Goal: Check status: Check status

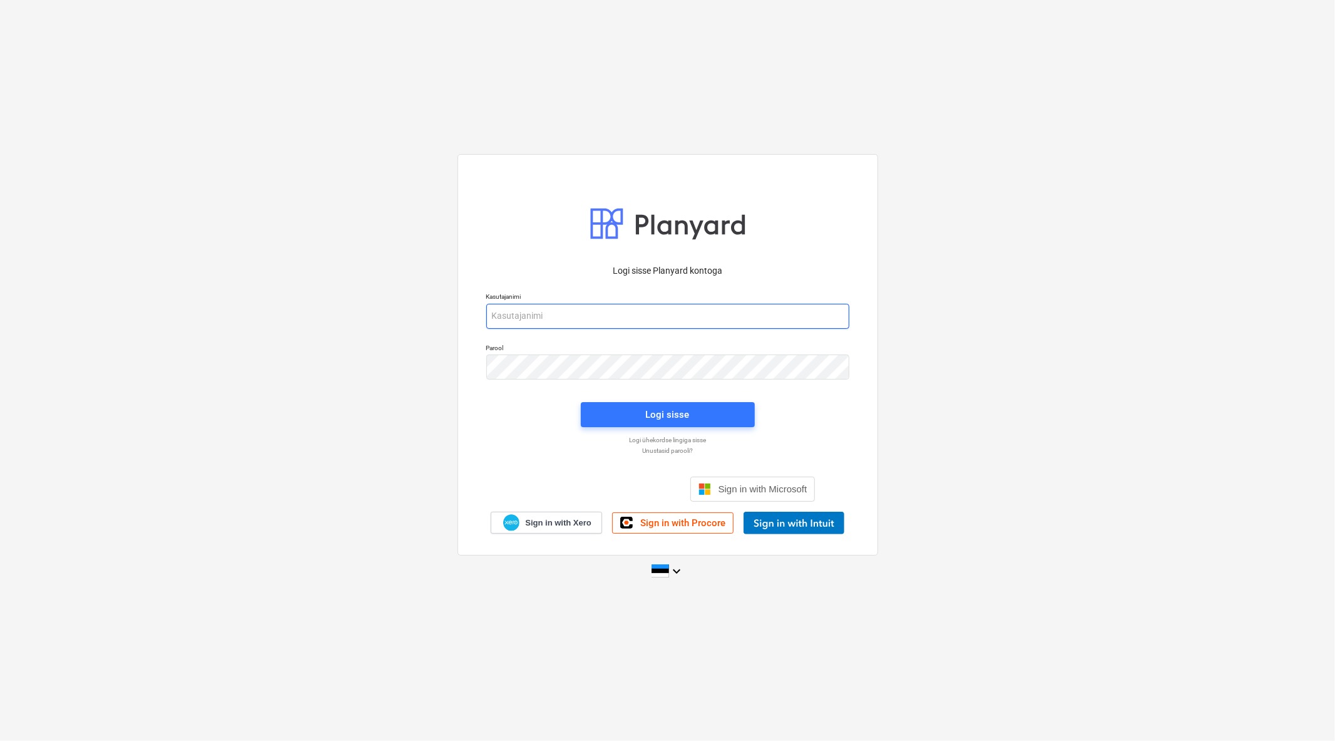
click at [553, 310] on input "email" at bounding box center [667, 316] width 363 height 25
type input "[EMAIL_ADDRESS][DOMAIN_NAME]"
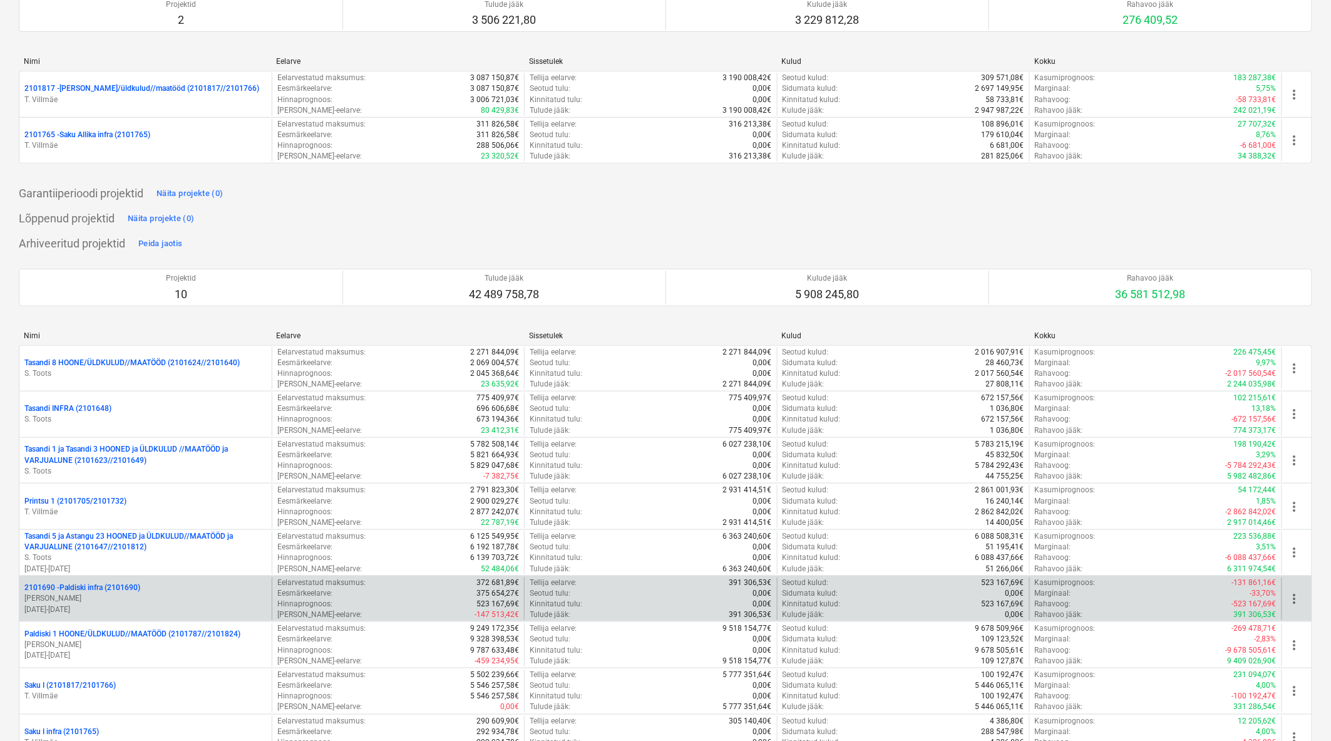
scroll to position [278, 0]
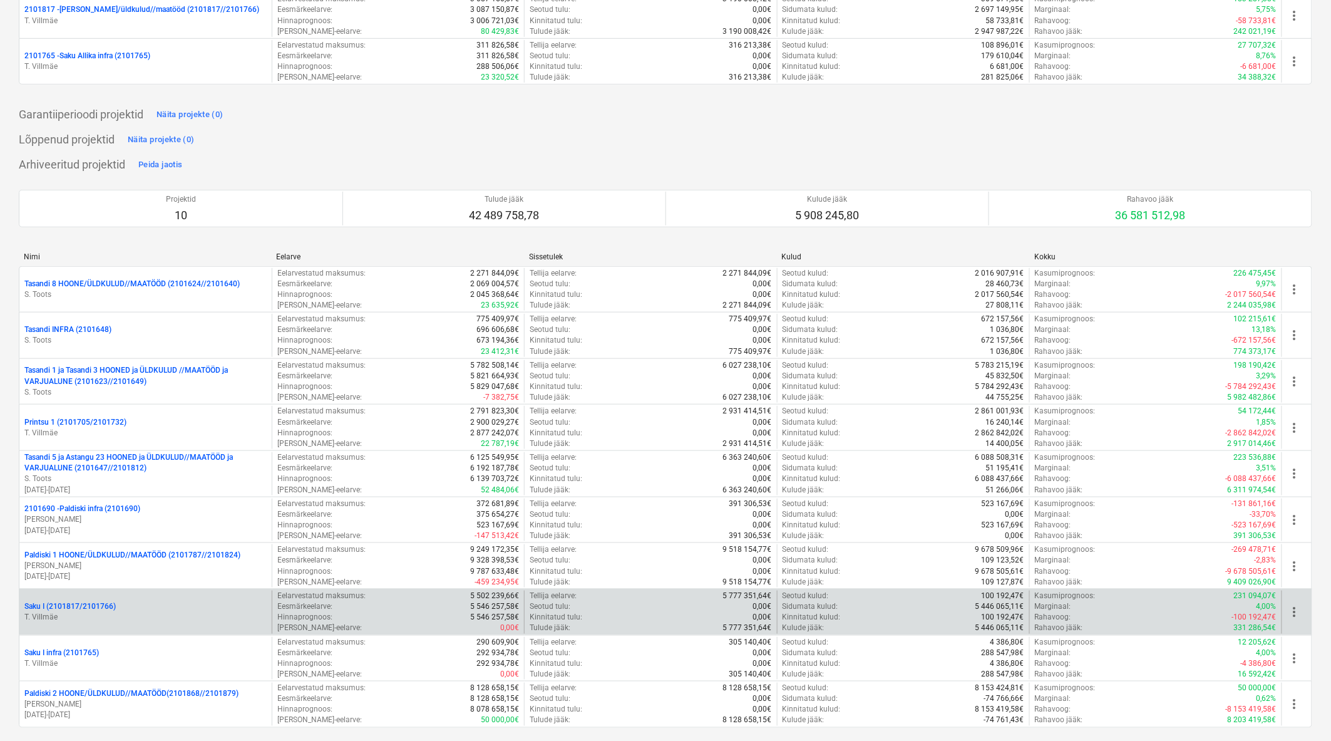
click at [210, 604] on div "Saku I (2101817/2101766)" at bounding box center [145, 606] width 242 height 11
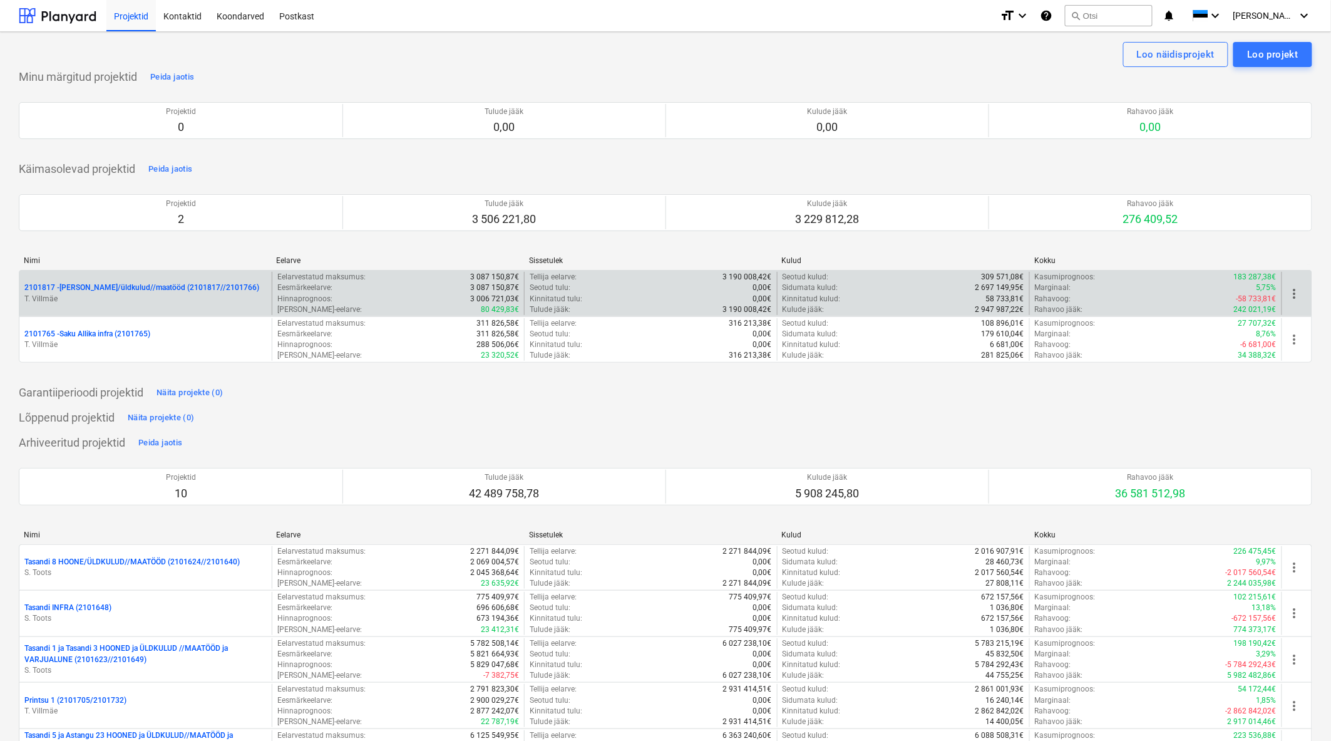
click at [136, 291] on p "2101817 - [PERSON_NAME]/üldkulud//maatööd (2101817//2101766)" at bounding box center [141, 287] width 235 height 11
